Goal: Task Accomplishment & Management: Manage account settings

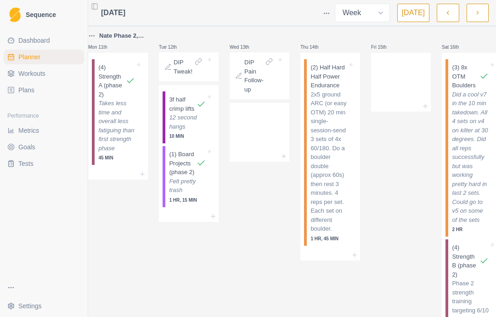
click at [476, 15] on icon "button" at bounding box center [478, 12] width 6 height 9
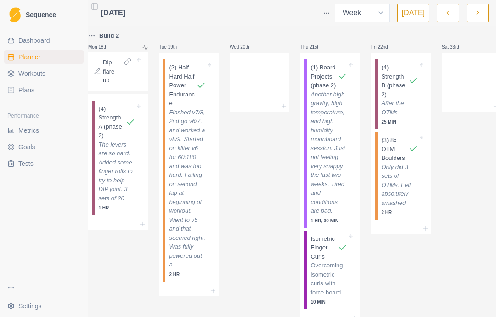
click at [448, 11] on icon "button" at bounding box center [448, 12] width 6 height 9
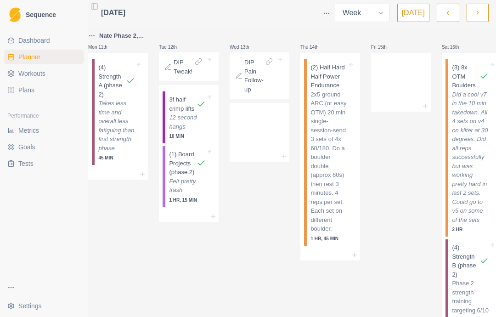
click at [448, 11] on icon "button" at bounding box center [448, 12] width 6 height 9
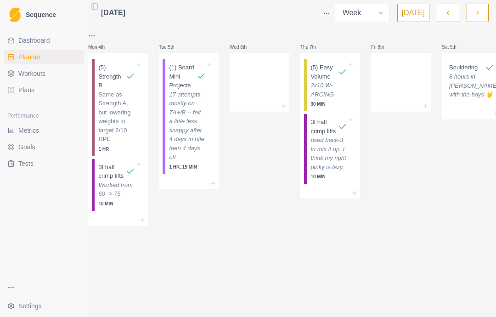
click at [480, 15] on icon "button" at bounding box center [478, 12] width 6 height 9
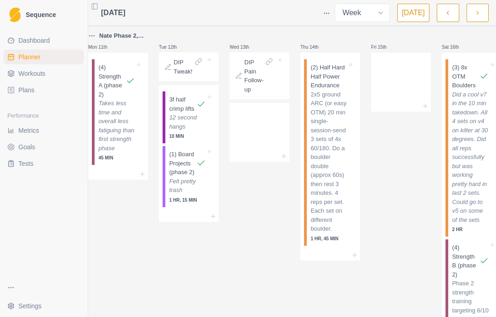
click at [336, 90] on p "(2) Half Hard Half Power Endurance" at bounding box center [329, 76] width 37 height 27
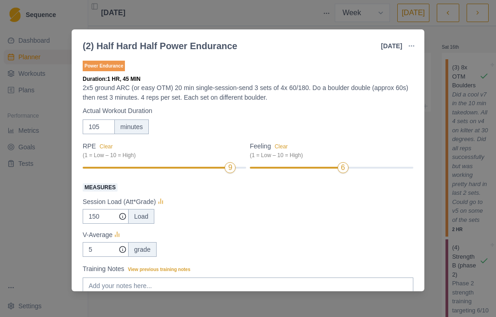
click at [312, 162] on div "Feeling Clear (1 = Low – 10 = High) 6" at bounding box center [332, 157] width 164 height 33
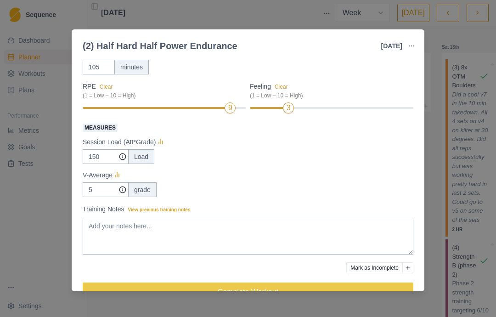
scroll to position [60, 0]
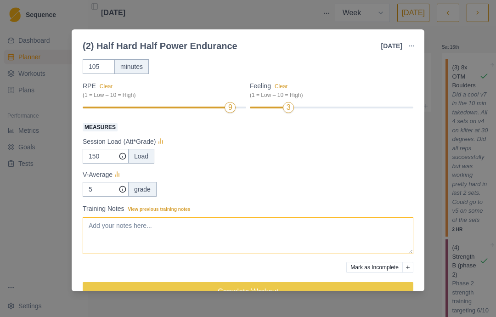
click at [316, 229] on textarea "Training Notes View previous training notes" at bounding box center [248, 235] width 331 height 37
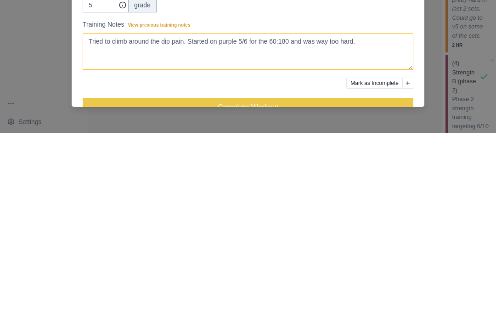
type textarea "Tried to climb around the dip pain. Started on purple 5/6 for the 60:180 and wa…"
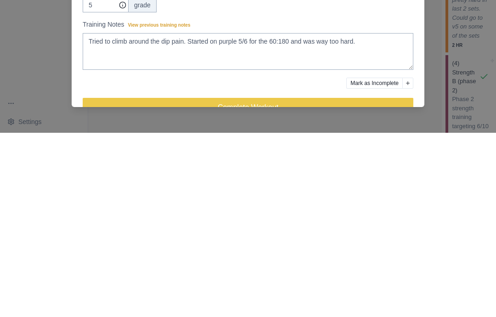
click at [311, 261] on div at bounding box center [215, 266] width 264 height 11
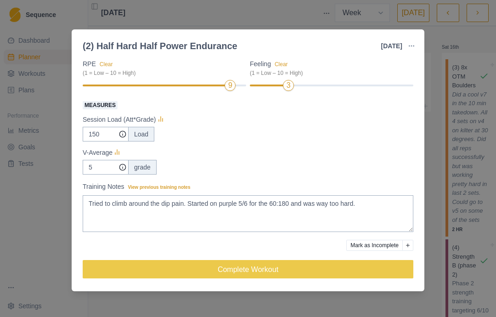
scroll to position [83, 0]
click at [369, 269] on button "Complete Workout" at bounding box center [248, 269] width 331 height 18
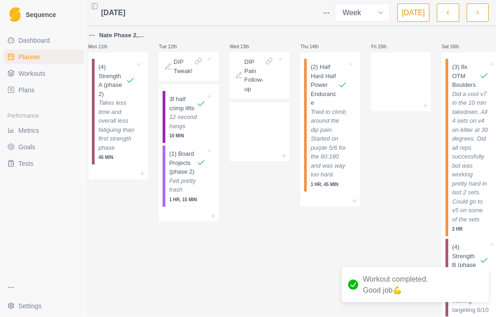
scroll to position [0, 0]
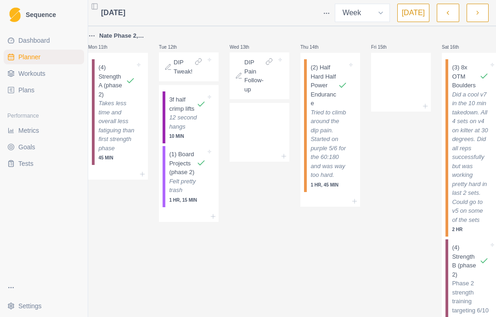
click at [124, 39] on p "Nate Phase 2, week 1" at bounding box center [123, 35] width 49 height 9
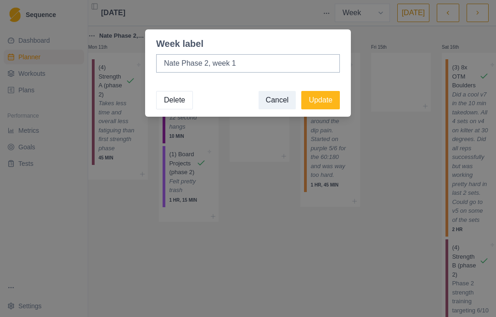
click at [402, 68] on div "Week label Nate Phase 2, week 1 Delete Cancel Update" at bounding box center [248, 158] width 496 height 317
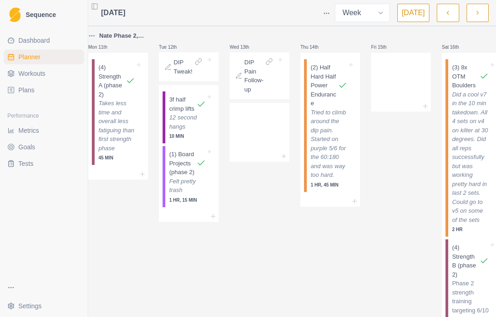
click at [482, 11] on button "button" at bounding box center [478, 13] width 22 height 18
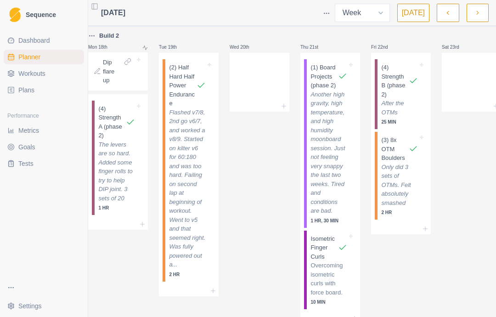
click at [111, 37] on p "Build 2" at bounding box center [109, 35] width 20 height 9
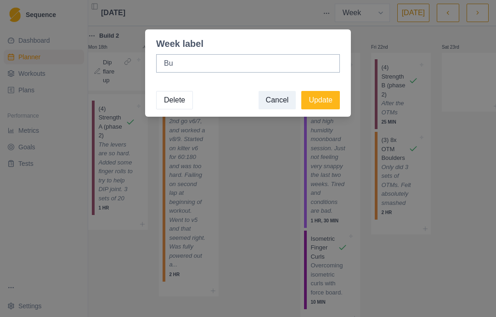
type input "B"
type input "Week 2"
click at [315, 94] on button "Update" at bounding box center [320, 100] width 39 height 18
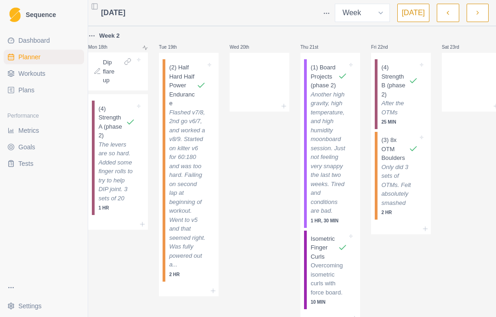
click at [486, 11] on button "button" at bounding box center [478, 13] width 22 height 18
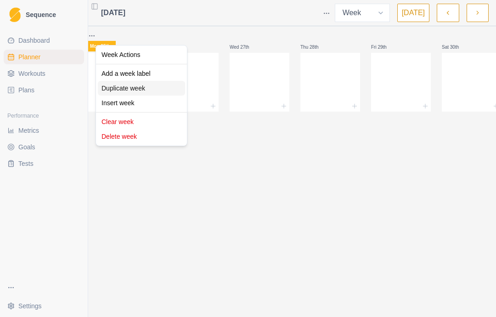
click at [117, 88] on div "Duplicate week" at bounding box center [141, 88] width 87 height 15
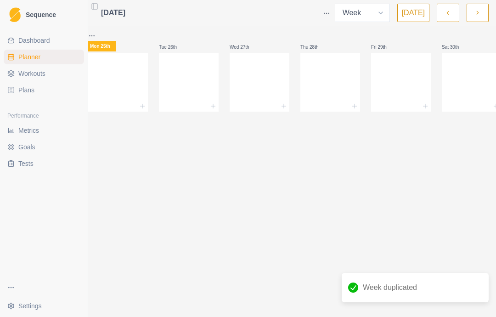
click at [450, 12] on icon "button" at bounding box center [448, 12] width 6 height 9
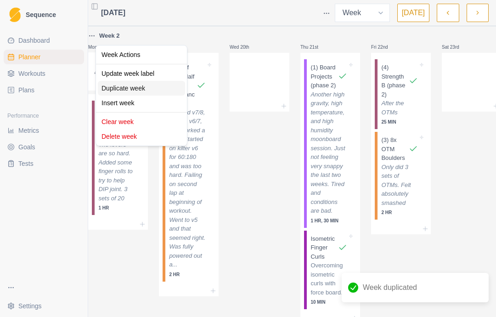
click at [119, 85] on div "Duplicate week" at bounding box center [141, 88] width 87 height 15
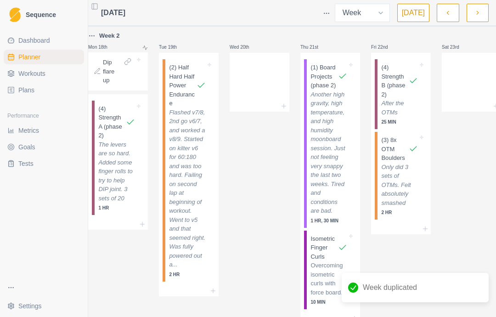
click at [481, 11] on button "button" at bounding box center [478, 13] width 22 height 18
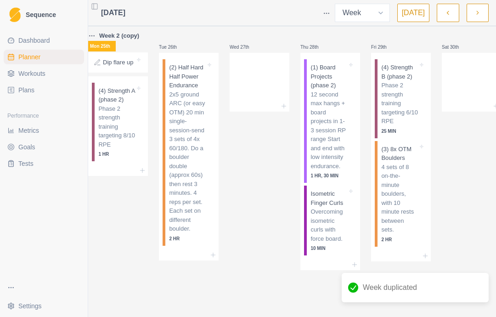
click at [123, 34] on p "Week 2 (copy)" at bounding box center [119, 35] width 40 height 9
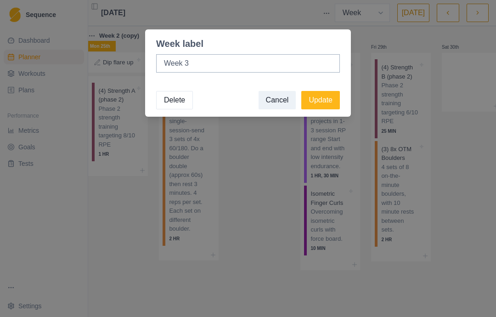
type input "Week 3"
click at [330, 89] on footer "Delete Cancel Update" at bounding box center [248, 100] width 206 height 33
click at [331, 100] on button "Update" at bounding box center [320, 100] width 39 height 18
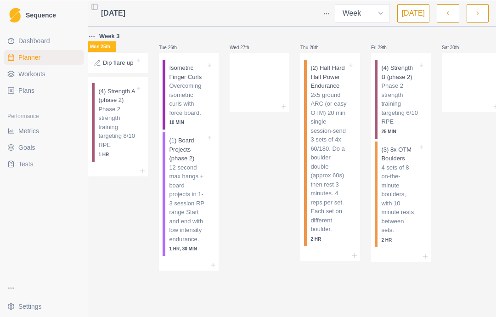
click at [119, 66] on p "Dip flare up" at bounding box center [118, 62] width 30 height 9
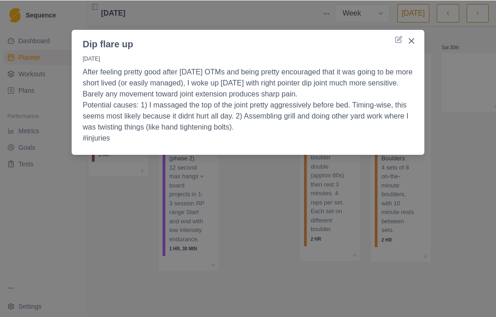
click at [418, 37] on button "Close" at bounding box center [411, 40] width 15 height 15
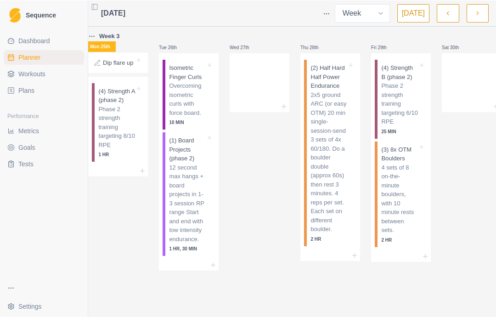
click at [141, 60] on icon at bounding box center [139, 60] width 4 height 4
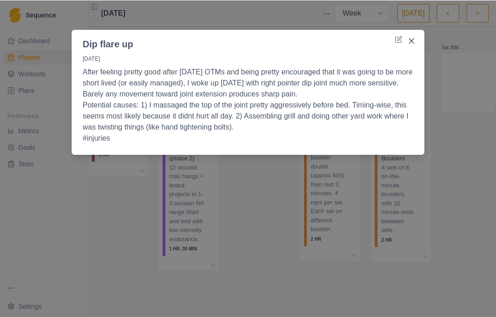
click at [400, 40] on icon at bounding box center [398, 38] width 7 height 7
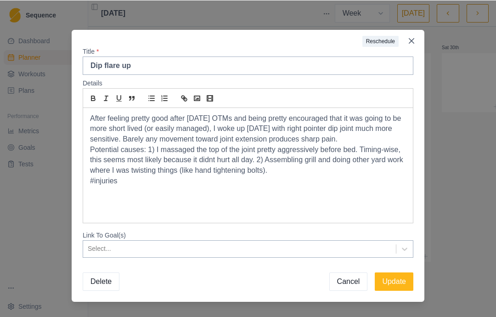
click at [102, 283] on button "Delete" at bounding box center [101, 281] width 37 height 18
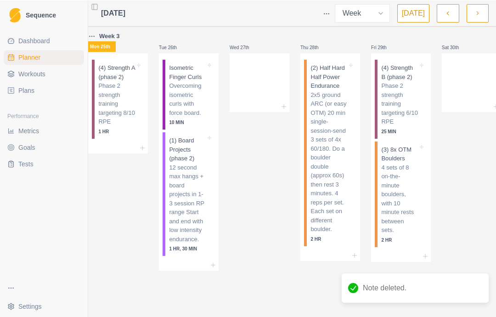
scroll to position [0, 0]
click at [451, 12] on icon "button" at bounding box center [448, 12] width 6 height 9
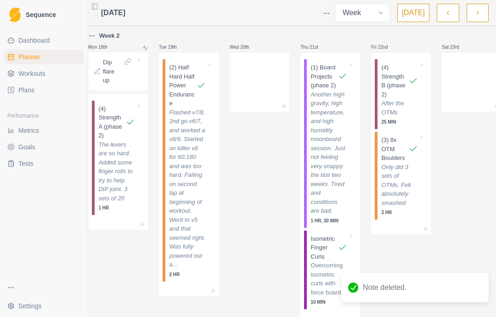
click at [118, 70] on p "Dip flare up" at bounding box center [112, 71] width 19 height 27
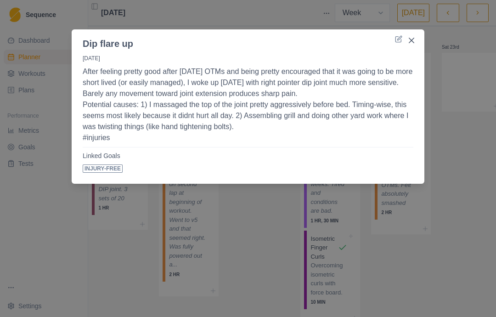
click at [438, 86] on div "Dip flare up [DATE] After feeling pretty good after [DATE] OTMs and being prett…" at bounding box center [248, 158] width 496 height 317
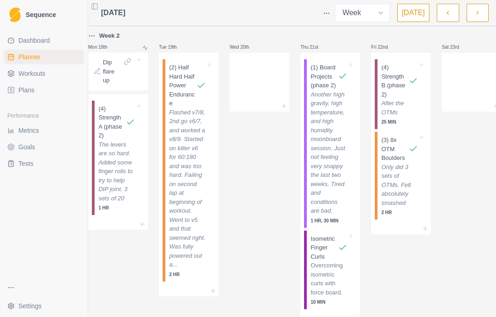
click at [475, 15] on icon "button" at bounding box center [478, 12] width 6 height 9
